Goal: Information Seeking & Learning: Learn about a topic

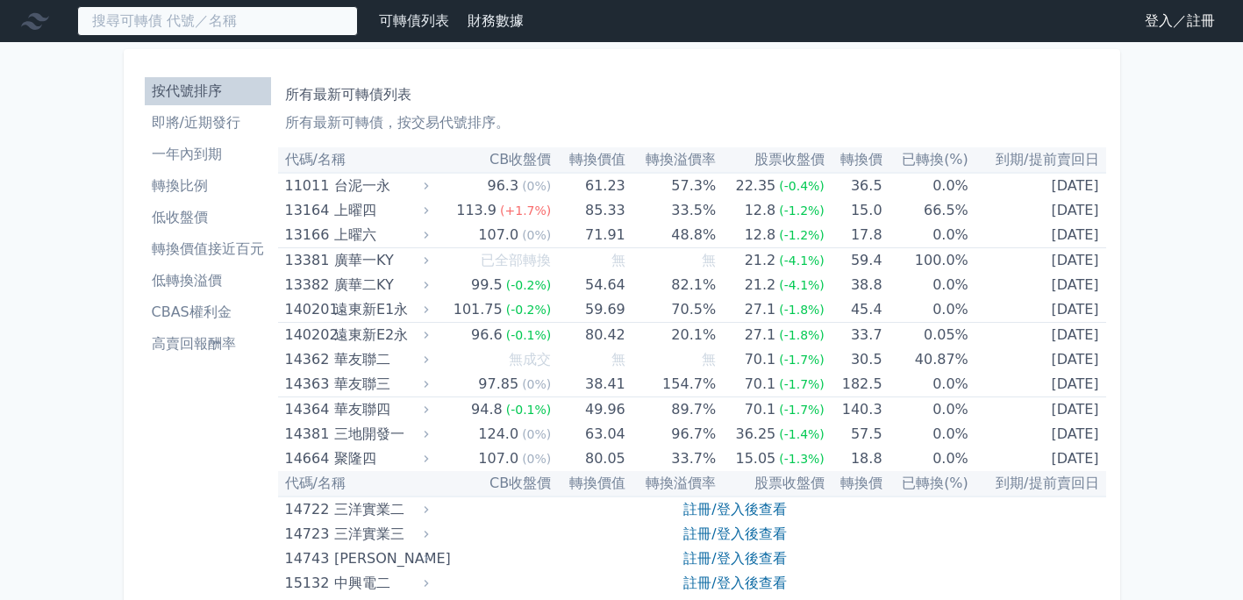
click at [167, 23] on input at bounding box center [217, 21] width 281 height 30
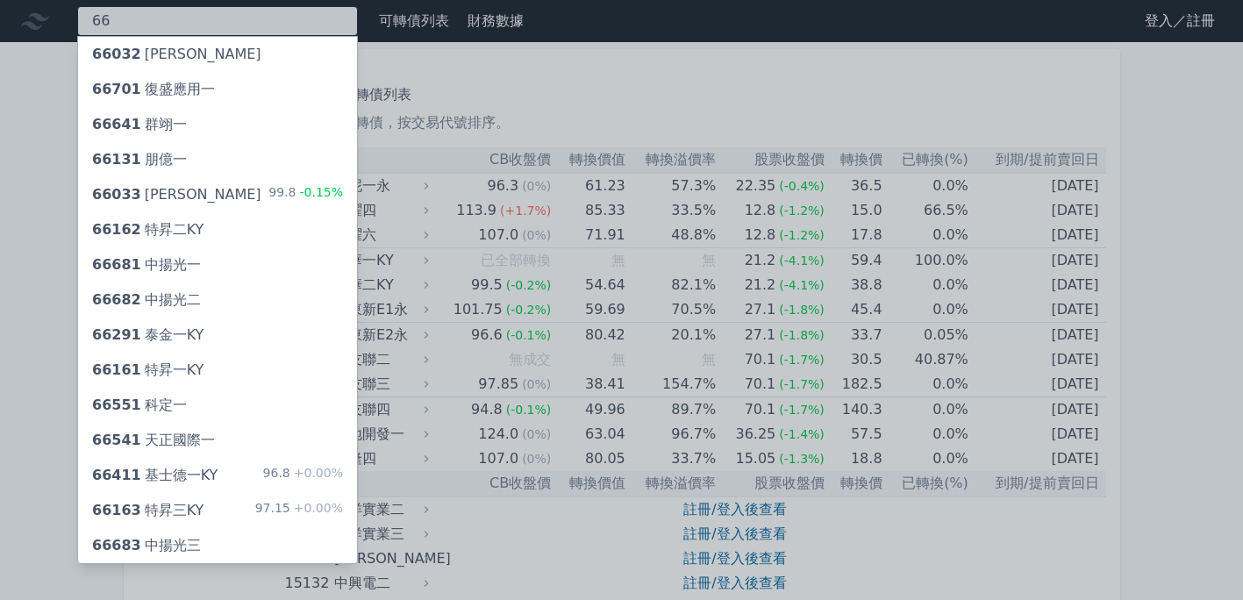
type input "6"
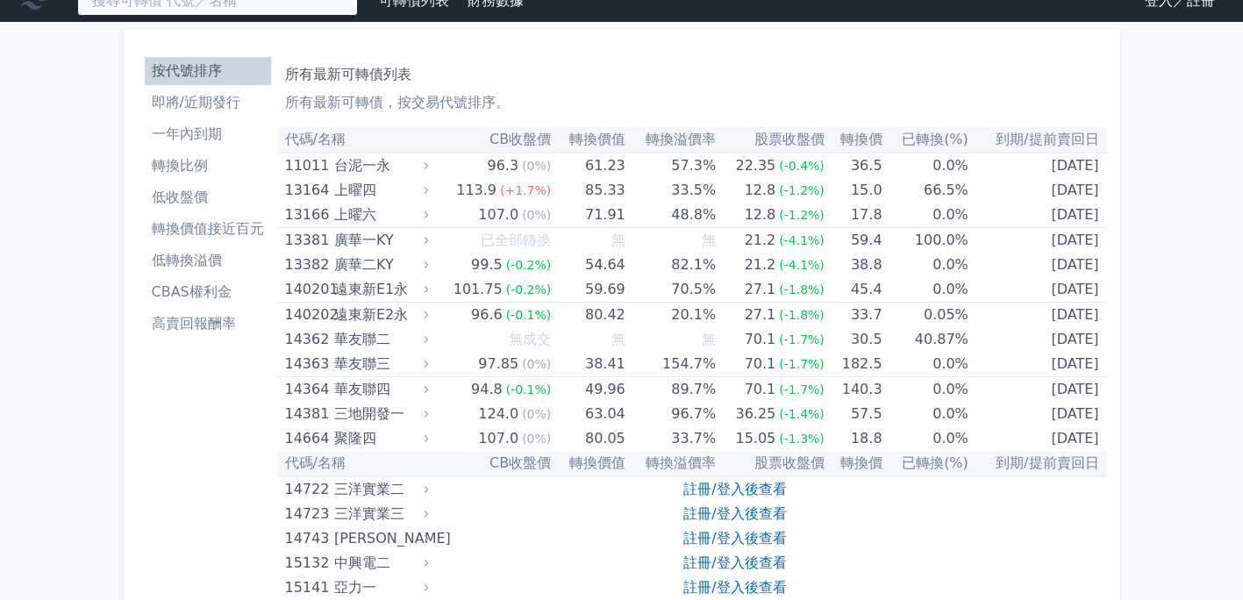
scroll to position [18, 0]
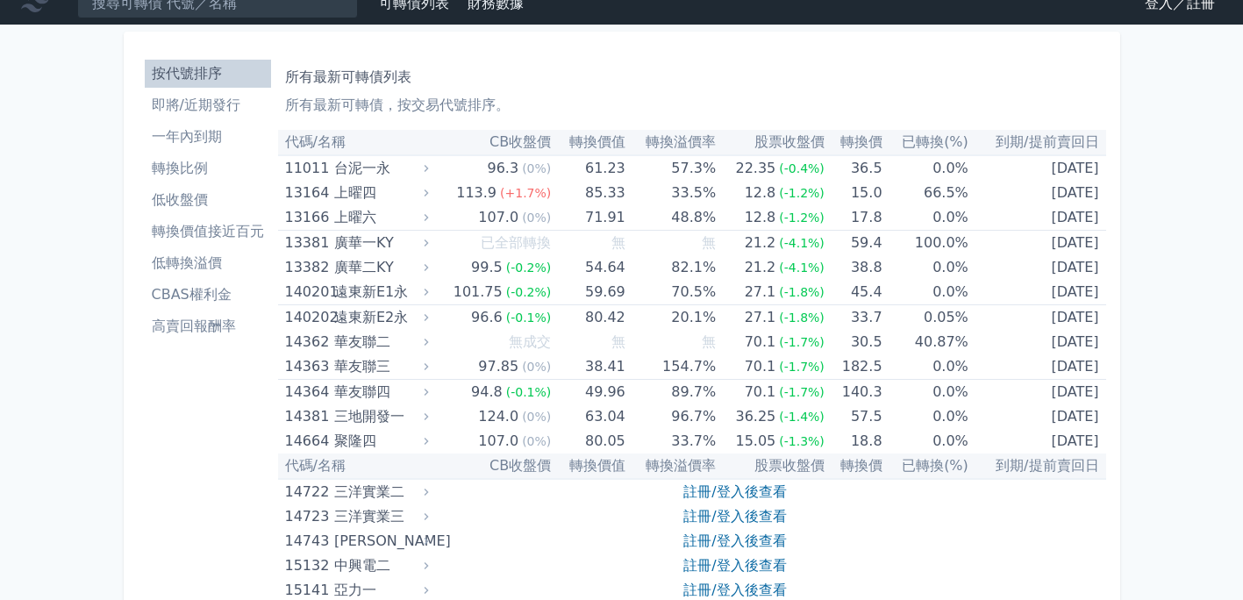
click at [180, 138] on li "一年內到期" at bounding box center [208, 136] width 126 height 21
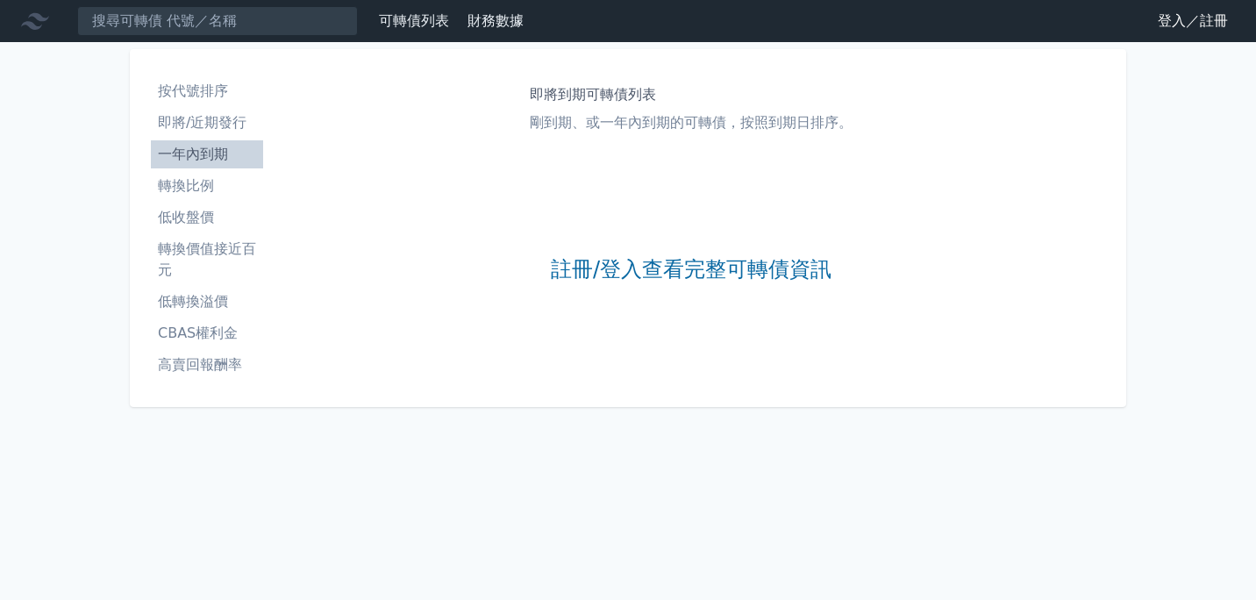
click at [182, 96] on li "按代號排序" at bounding box center [207, 91] width 112 height 21
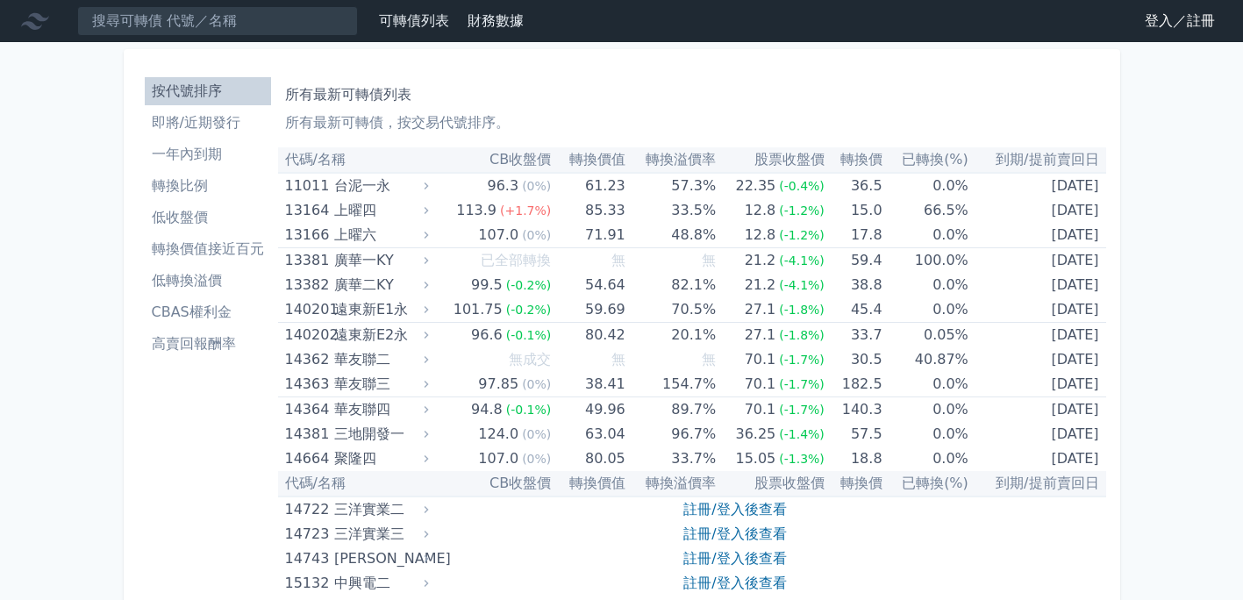
click at [443, 20] on link "可轉債列表" at bounding box center [414, 20] width 70 height 17
click at [413, 20] on link "可轉債列表" at bounding box center [414, 20] width 70 height 17
